Goal: Information Seeking & Learning: Learn about a topic

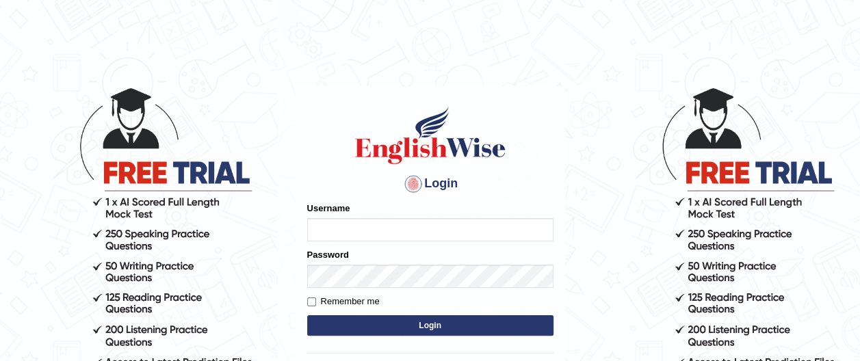
type input "francoemgineering"
click at [432, 322] on button "Login" at bounding box center [430, 325] width 246 height 21
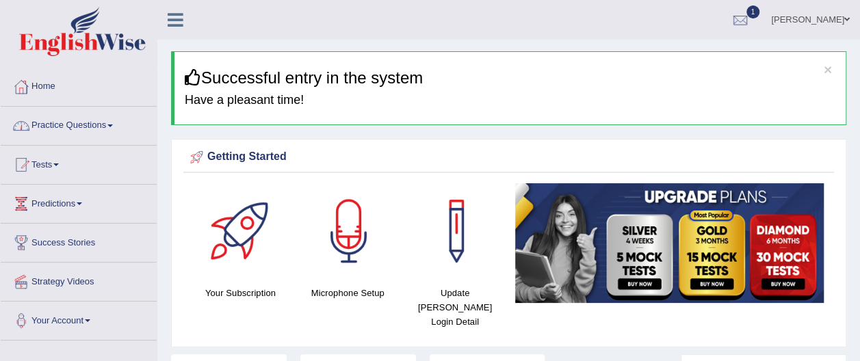
click at [115, 128] on link "Practice Questions" at bounding box center [79, 124] width 156 height 34
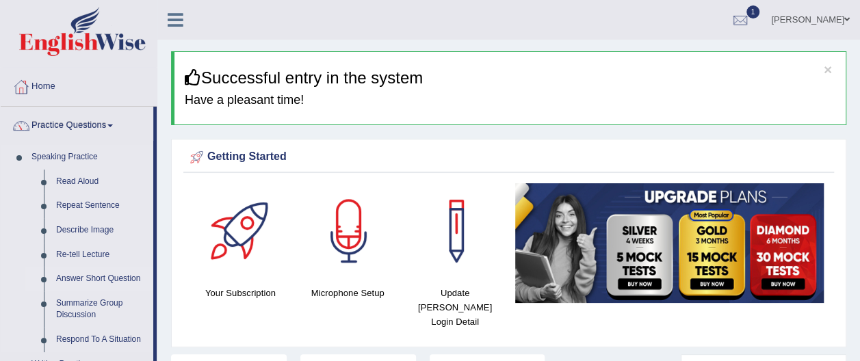
click at [130, 281] on link "Answer Short Question" at bounding box center [101, 279] width 103 height 25
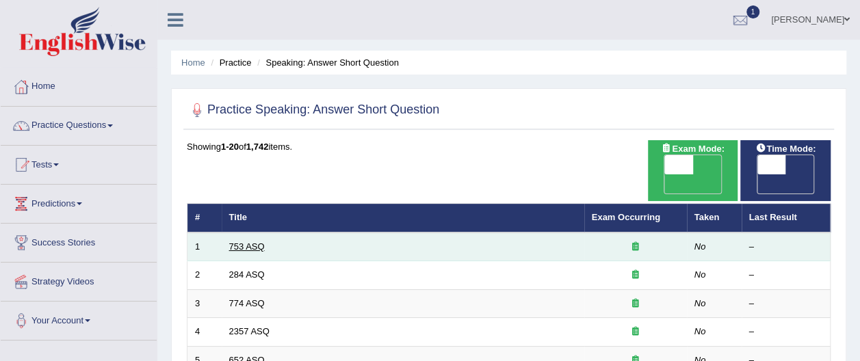
click at [257, 242] on link "753 ASQ" at bounding box center [247, 247] width 36 height 10
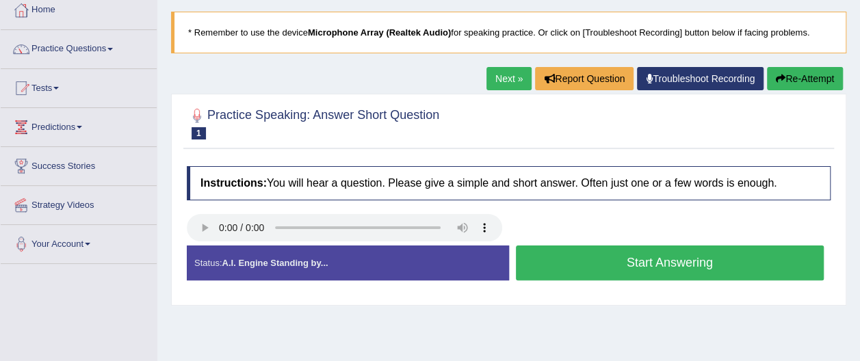
scroll to position [82, 0]
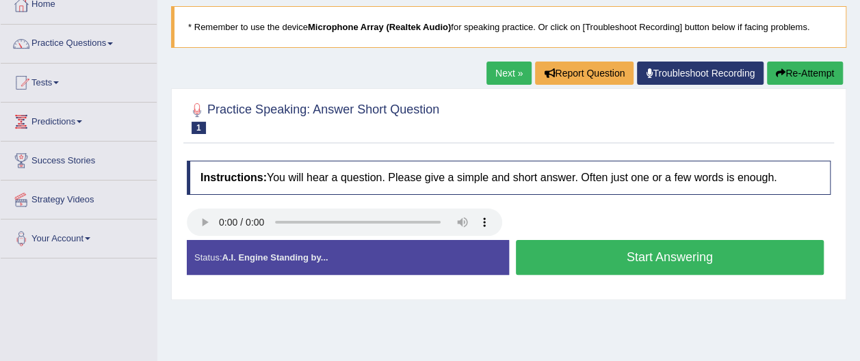
click at [655, 260] on button "Start Answering" at bounding box center [670, 257] width 309 height 35
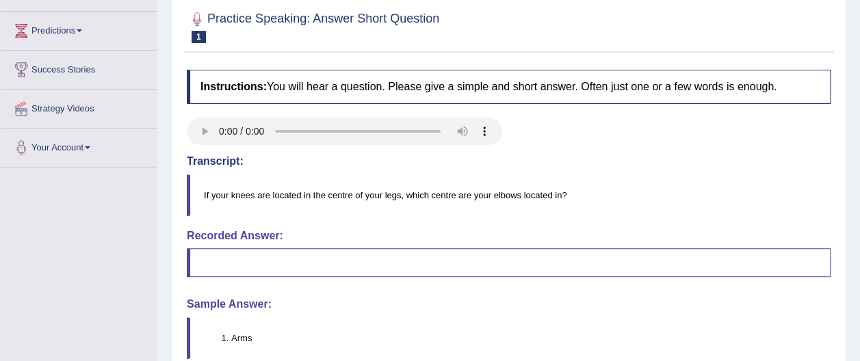
scroll to position [146, 0]
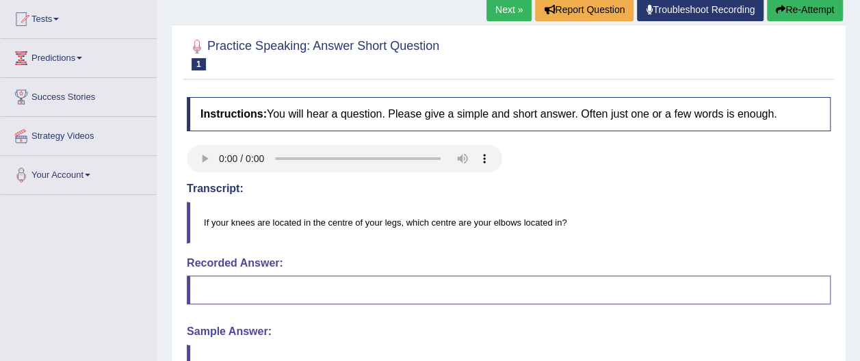
click at [799, 10] on button "Re-Attempt" at bounding box center [805, 9] width 76 height 23
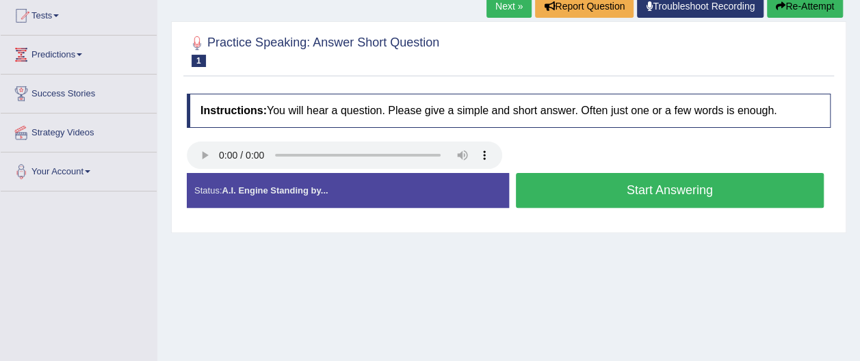
click at [681, 188] on button "Start Answering" at bounding box center [670, 190] width 309 height 35
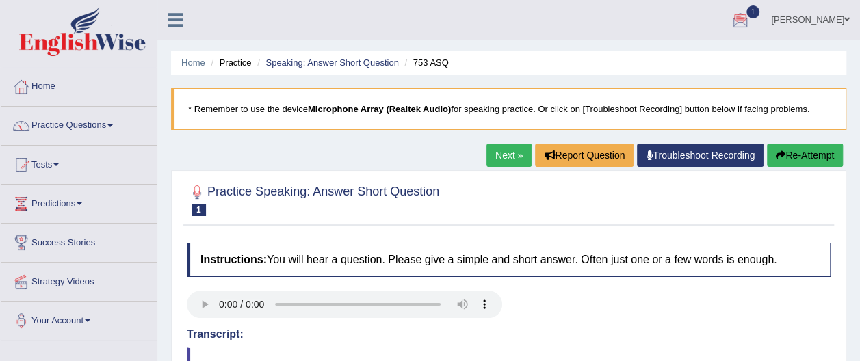
click at [672, 158] on link "Troubleshoot Recording" at bounding box center [700, 155] width 127 height 23
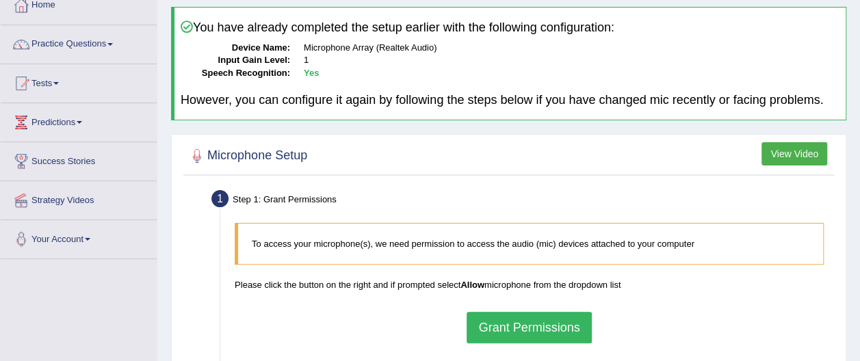
scroll to position [82, 0]
click at [547, 327] on button "Grant Permissions" at bounding box center [529, 326] width 125 height 31
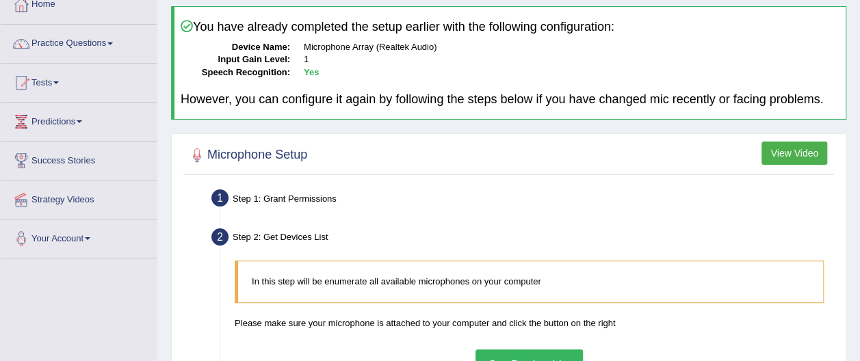
click at [556, 353] on button "Get Device List" at bounding box center [529, 365] width 107 height 31
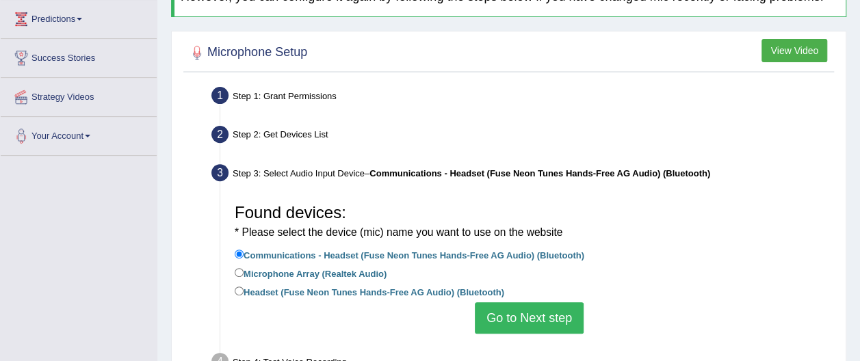
scroll to position [192, 0]
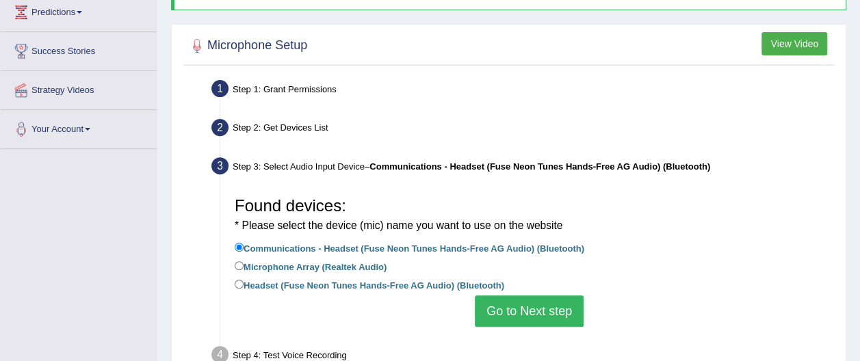
click at [563, 307] on button "Go to Next step" at bounding box center [529, 311] width 109 height 31
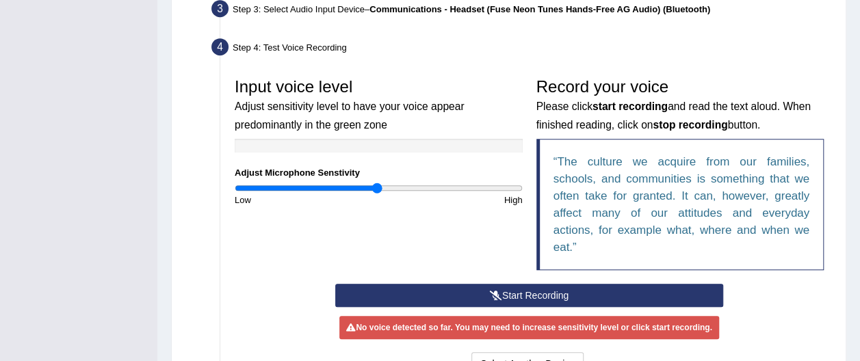
scroll to position [356, 0]
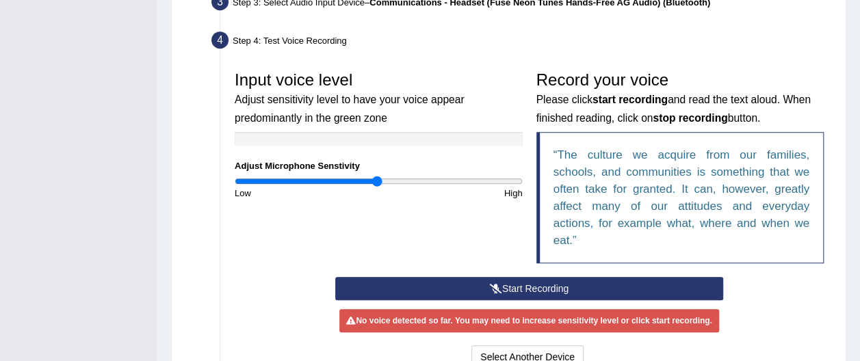
click at [525, 283] on button "Start Recording" at bounding box center [529, 288] width 388 height 23
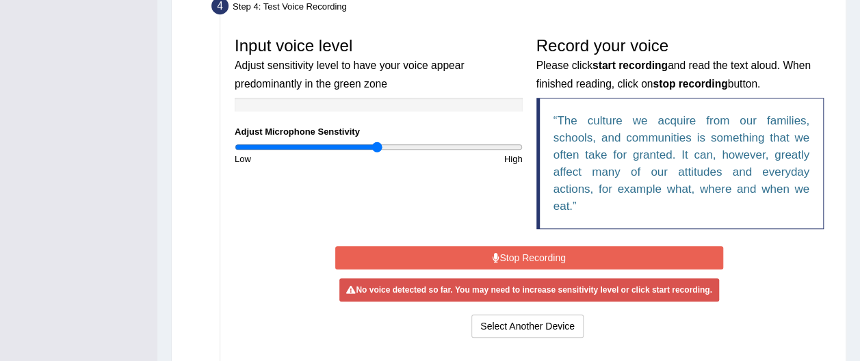
scroll to position [411, 0]
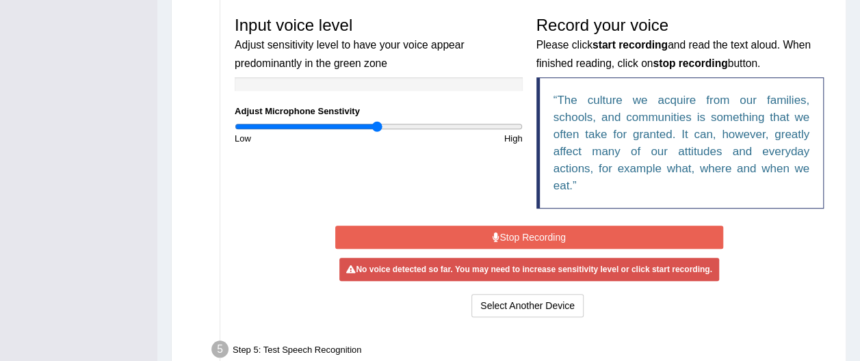
click at [543, 235] on button "Stop Recording" at bounding box center [529, 237] width 388 height 23
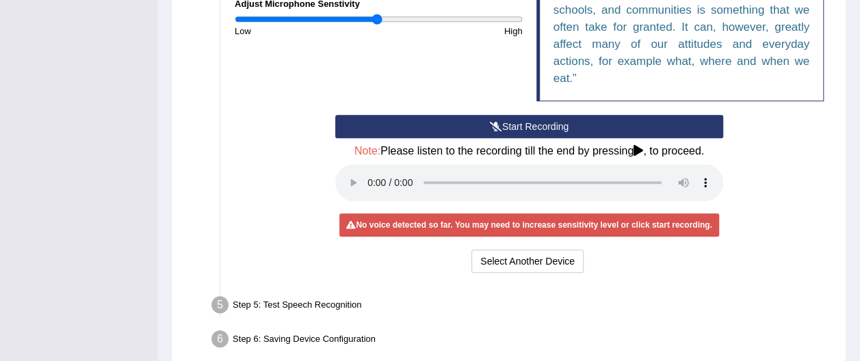
scroll to position [497, 0]
